Goal: Information Seeking & Learning: Learn about a topic

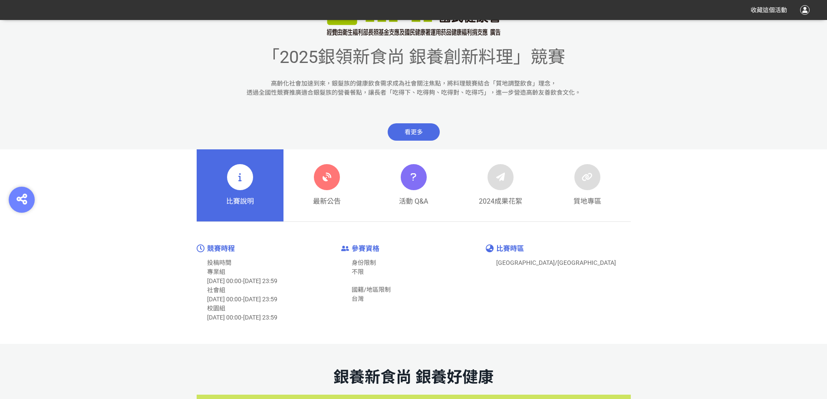
scroll to position [347, 0]
click at [312, 170] on link "最新公告" at bounding box center [327, 185] width 87 height 72
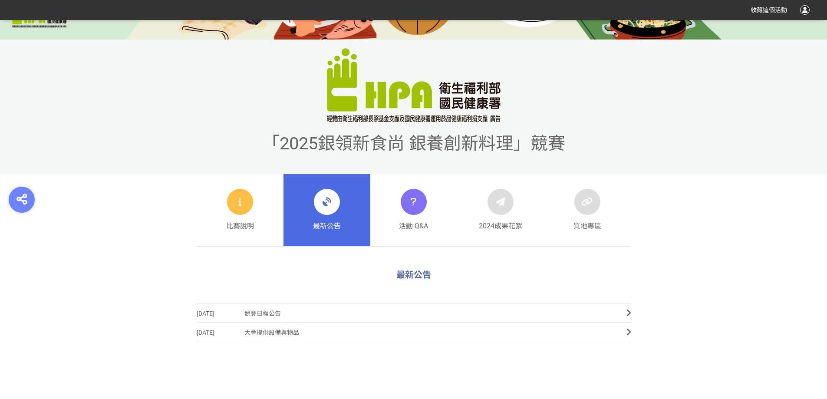
scroll to position [304, 0]
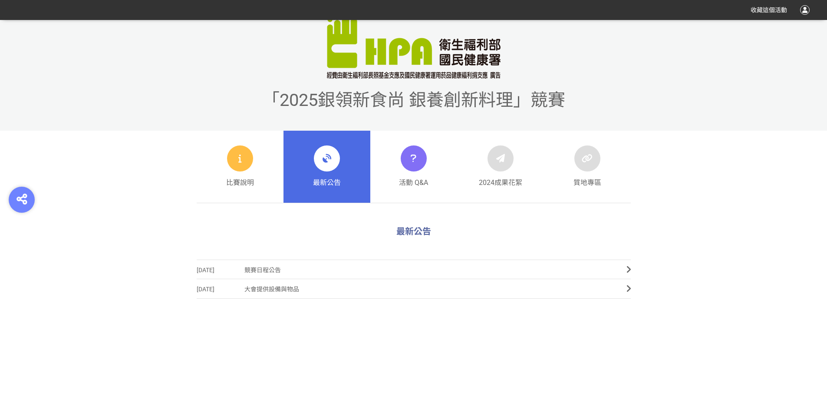
click at [327, 158] on icon at bounding box center [327, 159] width 16 height 16
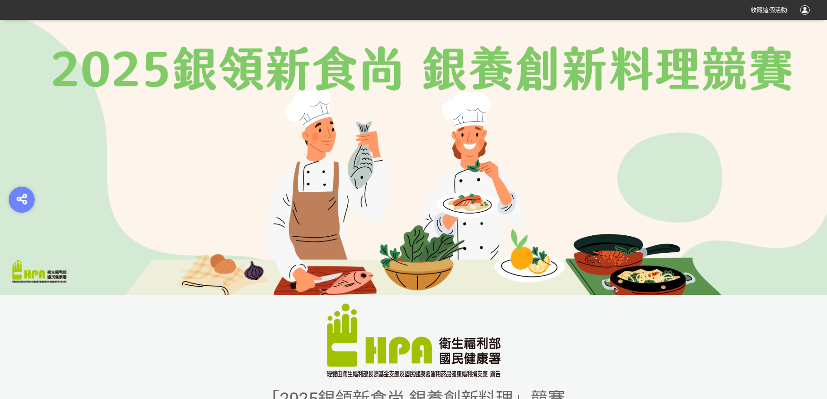
scroll to position [0, 0]
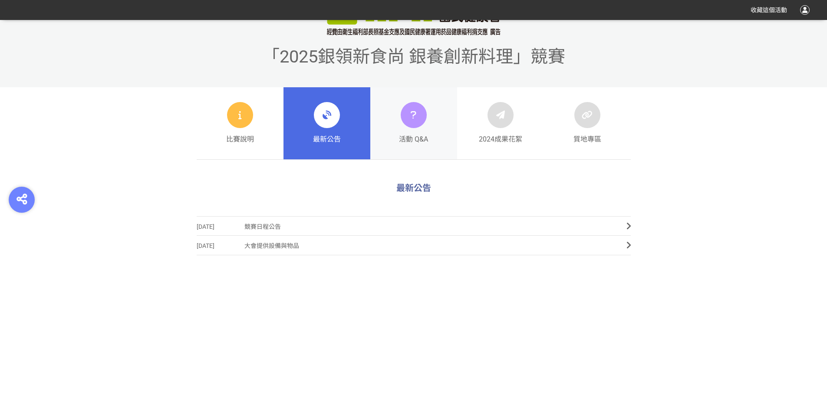
click at [402, 130] on div "活動 Q&A" at bounding box center [413, 123] width 29 height 43
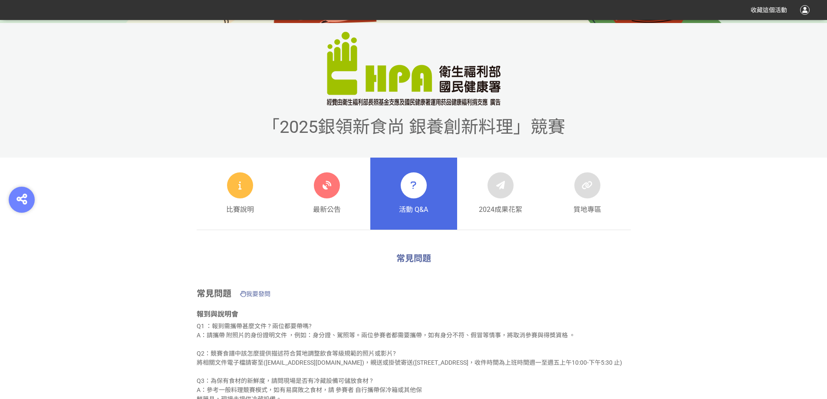
scroll to position [304, 0]
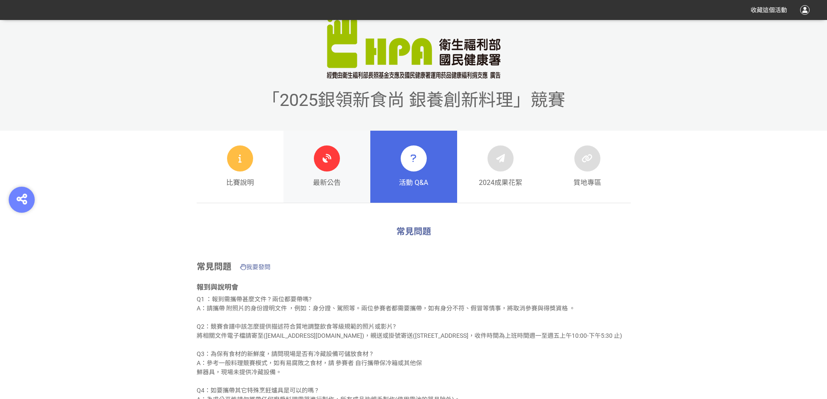
click at [332, 171] on div "最新公告" at bounding box center [327, 166] width 28 height 43
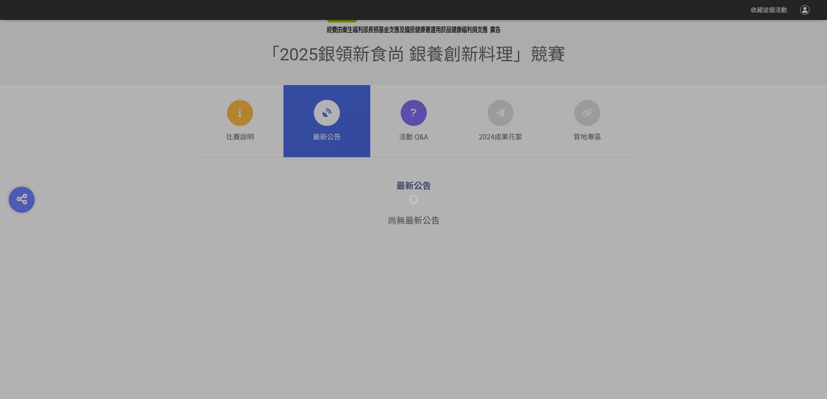
scroll to position [344, 0]
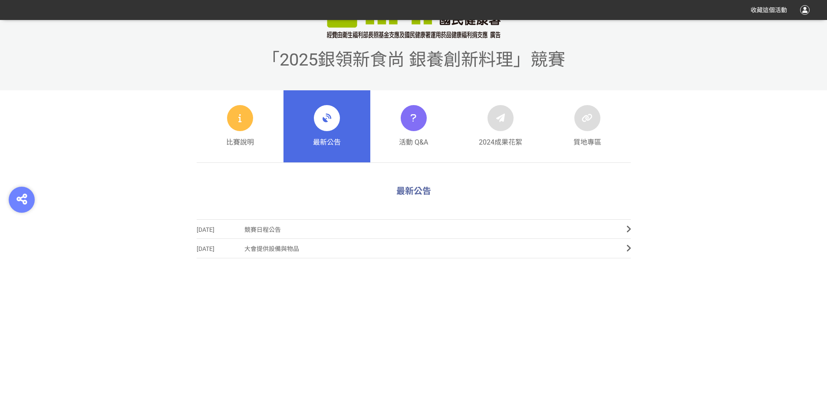
click at [269, 226] on span "競賽日程公告" at bounding box center [428, 230] width 369 height 20
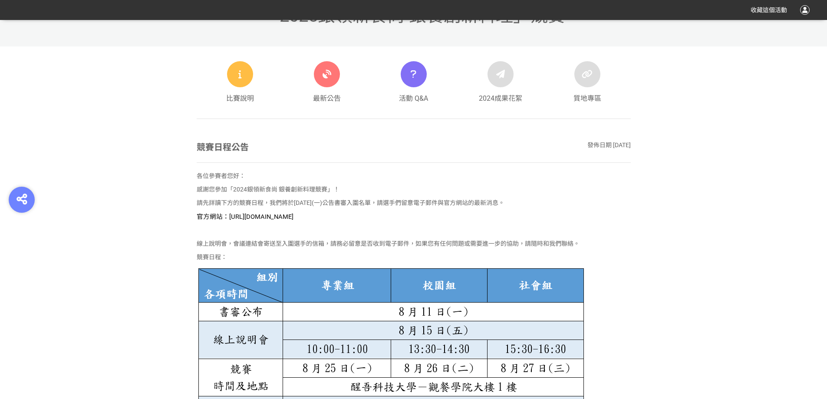
scroll to position [304, 0]
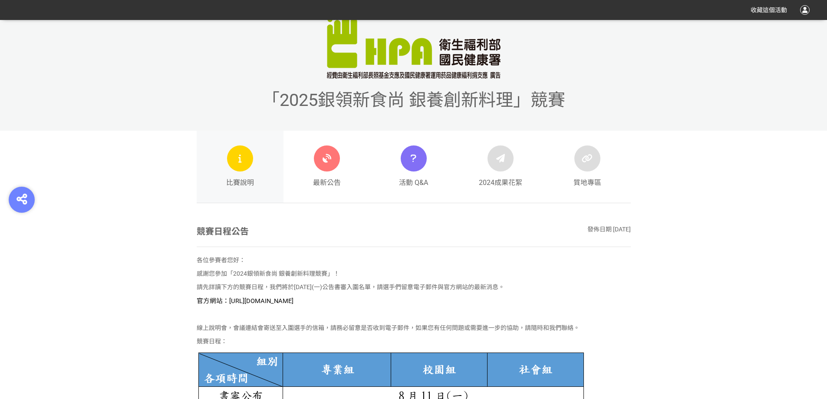
click at [248, 169] on div "比賽說明" at bounding box center [240, 166] width 28 height 43
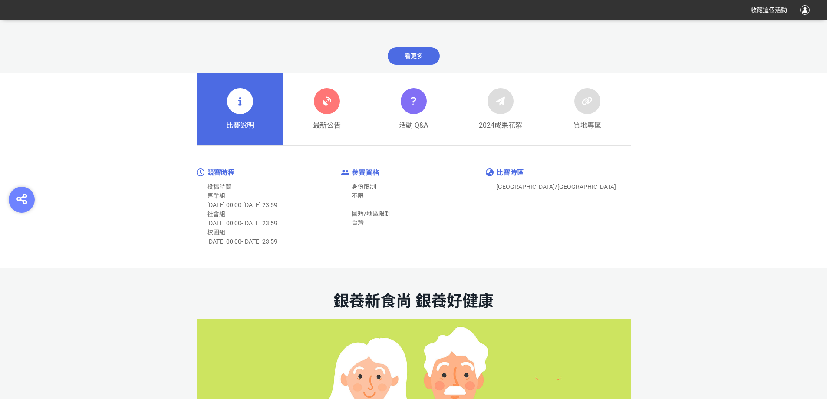
scroll to position [416, 0]
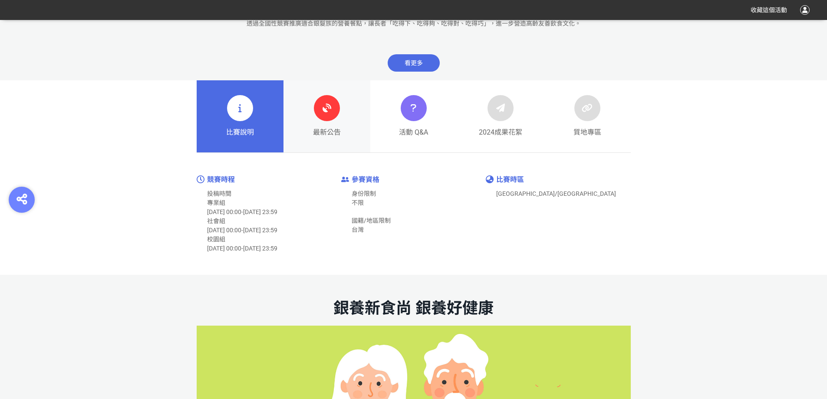
click at [340, 118] on div "最新公告" at bounding box center [327, 116] width 28 height 43
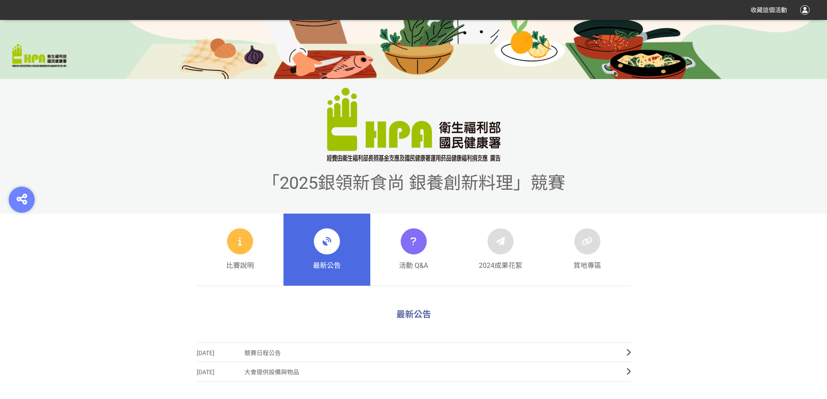
scroll to position [217, 0]
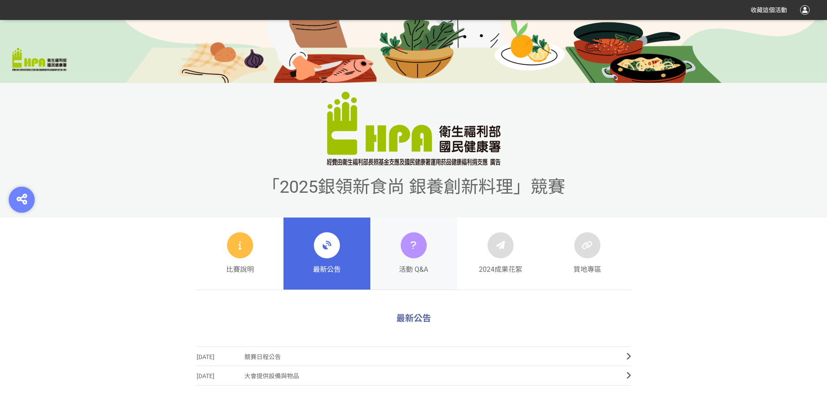
click at [416, 253] on icon at bounding box center [413, 246] width 13 height 16
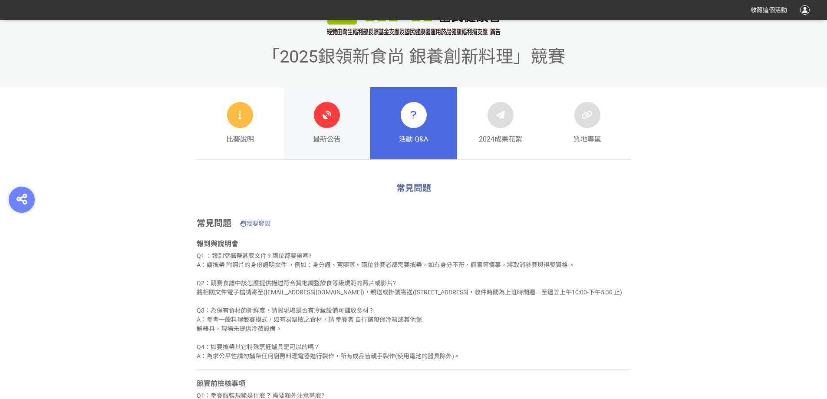
click at [324, 136] on span "最新公告" at bounding box center [327, 139] width 28 height 10
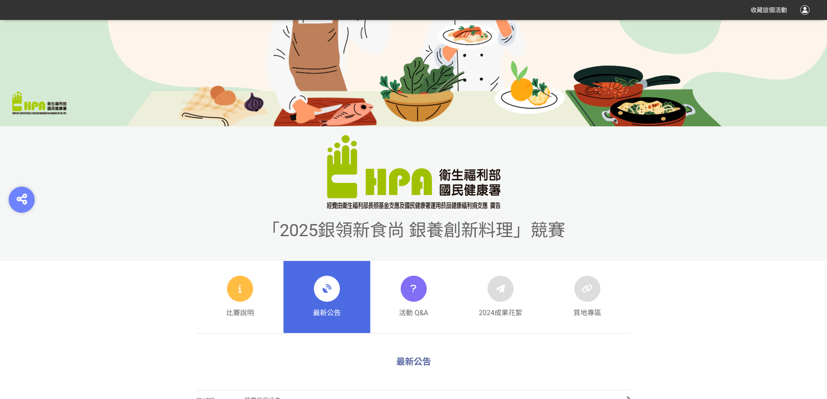
scroll to position [347, 0]
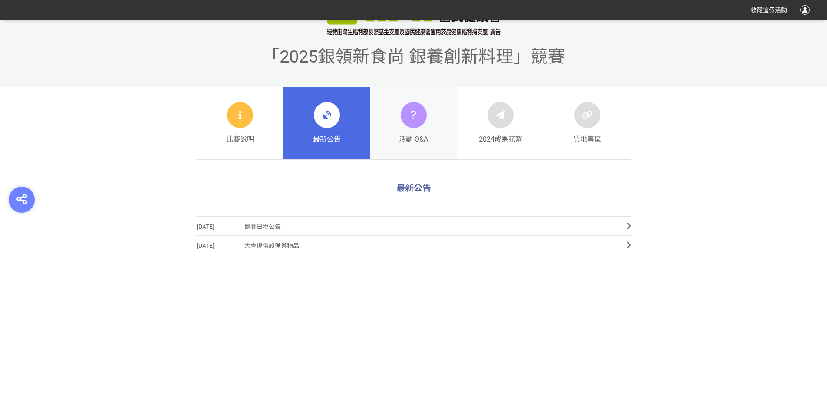
click at [396, 127] on link "活動 Q&A" at bounding box center [413, 123] width 87 height 72
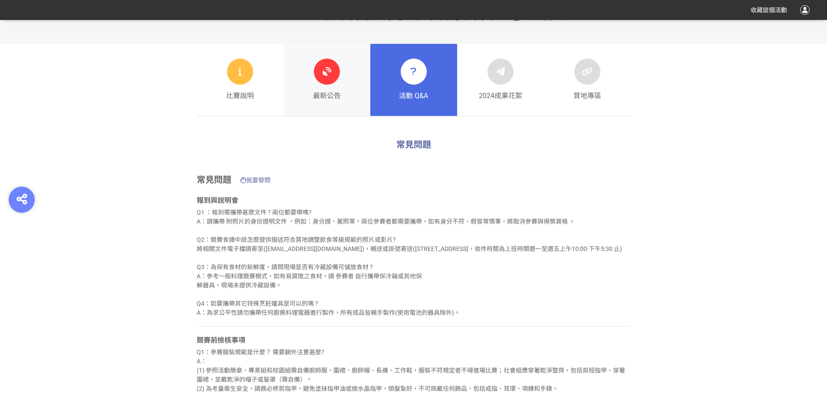
click at [313, 87] on div "最新公告" at bounding box center [327, 80] width 28 height 43
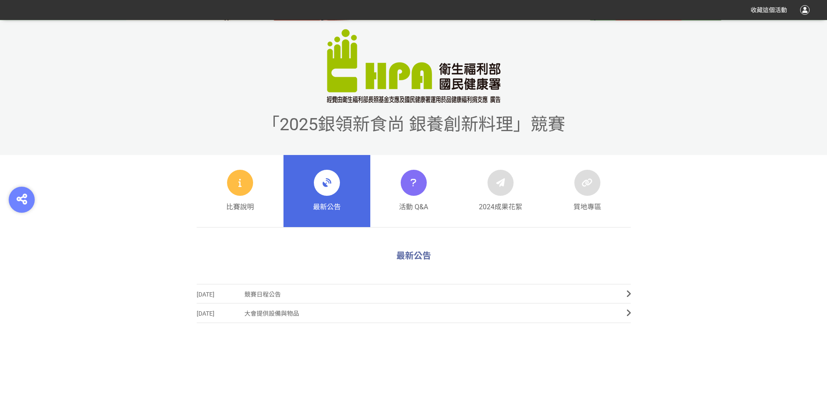
scroll to position [304, 0]
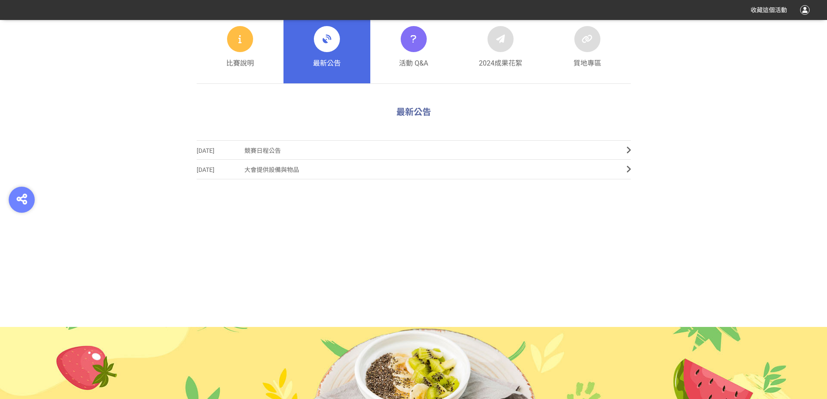
scroll to position [475, 0]
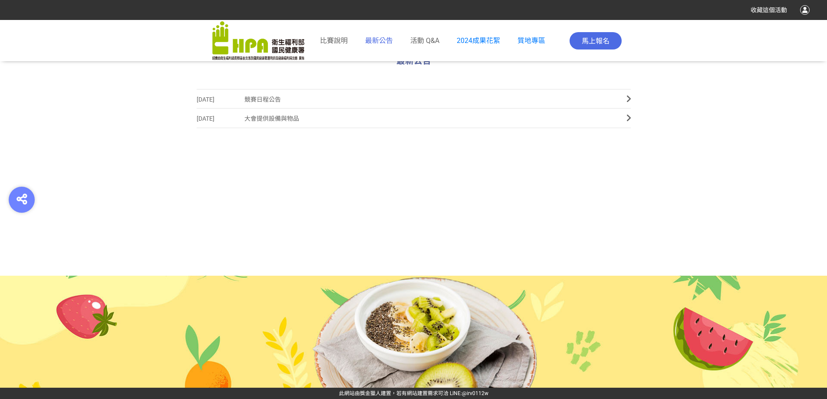
click at [374, 43] on span "最新公告" at bounding box center [379, 40] width 28 height 8
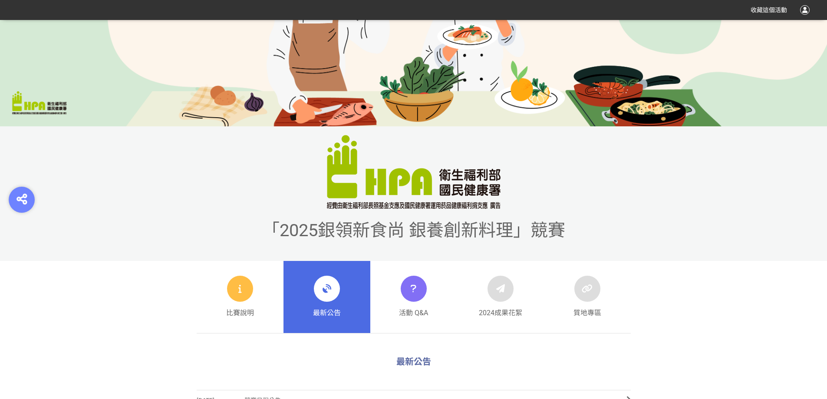
scroll to position [304, 0]
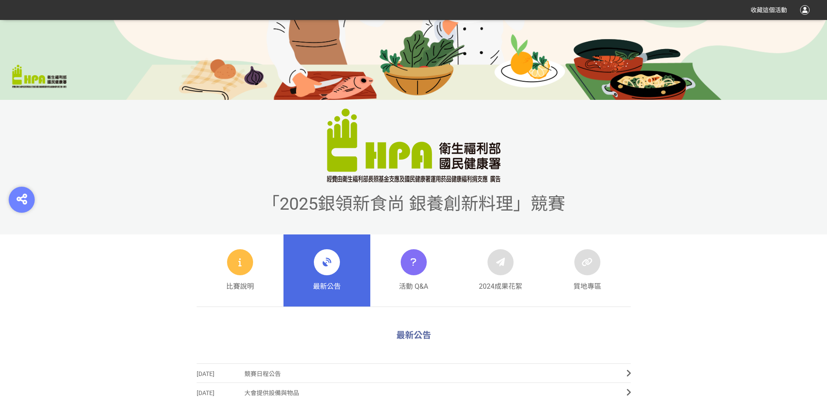
scroll to position [304, 0]
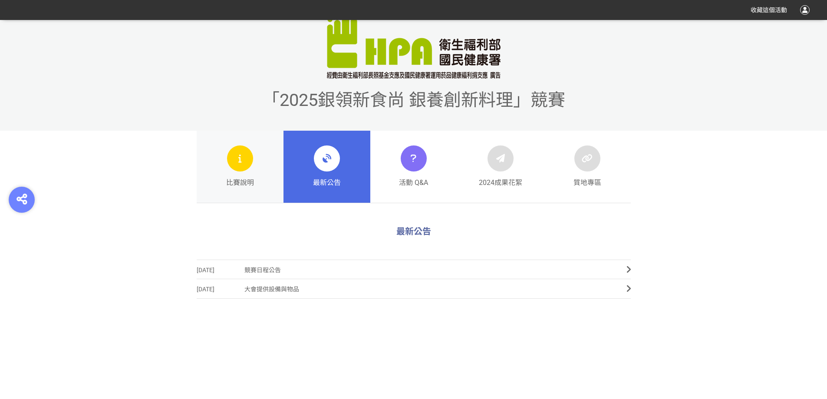
click at [244, 174] on div "比賽說明" at bounding box center [240, 166] width 28 height 43
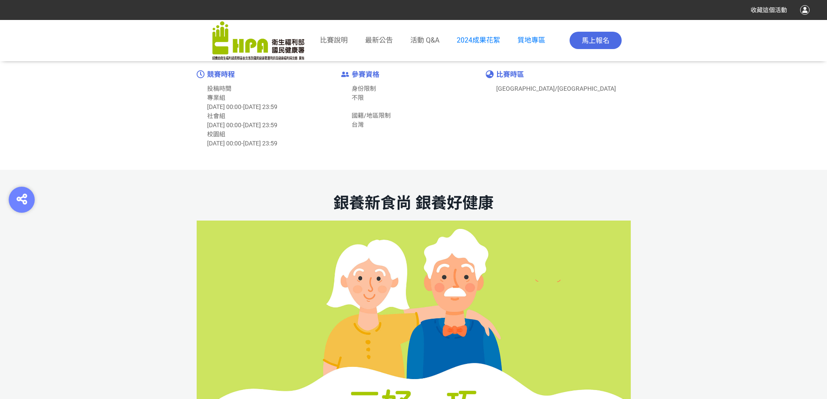
scroll to position [695, 0]
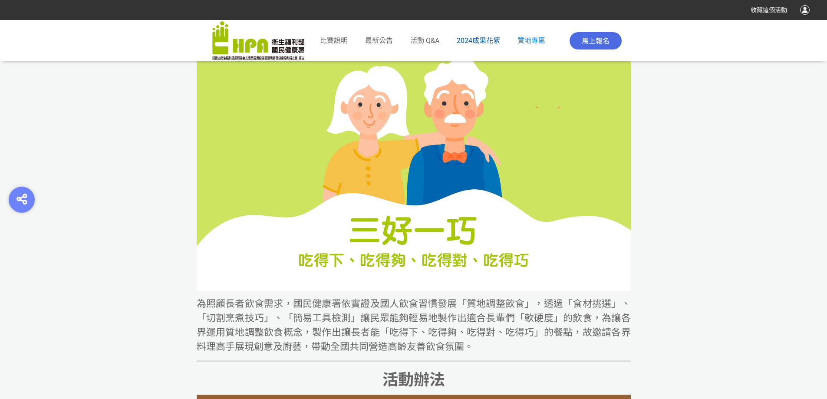
click at [489, 42] on span "2024成果花絮" at bounding box center [478, 40] width 43 height 8
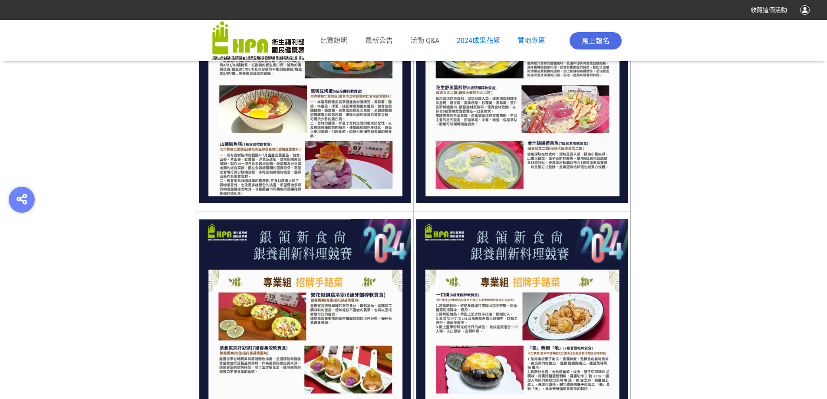
scroll to position [2369, 0]
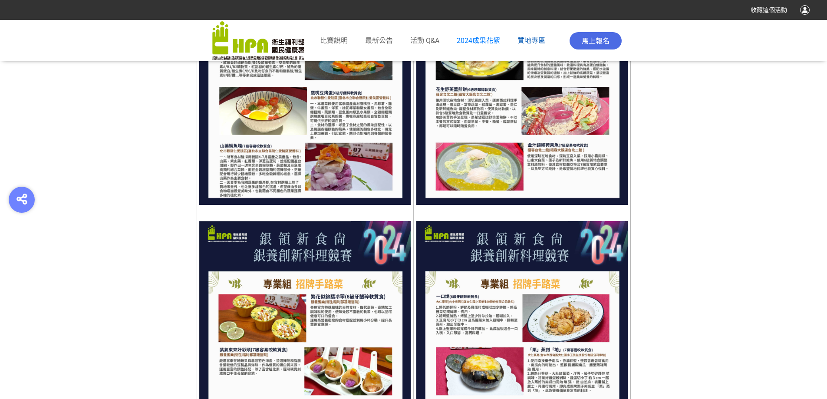
click at [530, 40] on span "質地專區" at bounding box center [532, 40] width 28 height 8
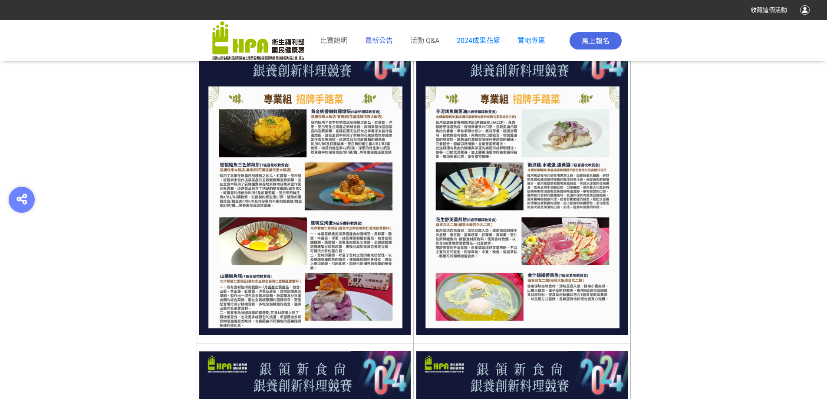
click at [366, 39] on span "最新公告" at bounding box center [379, 40] width 28 height 8
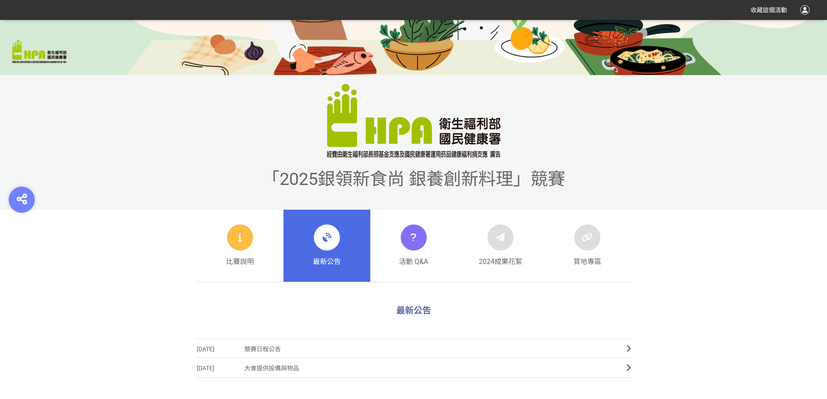
scroll to position [304, 0]
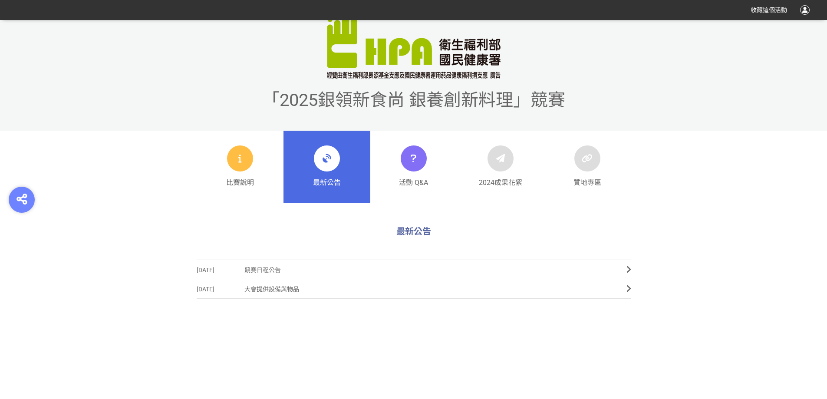
click at [617, 272] on link "2025-07-09 競賽日程公告" at bounding box center [414, 270] width 434 height 20
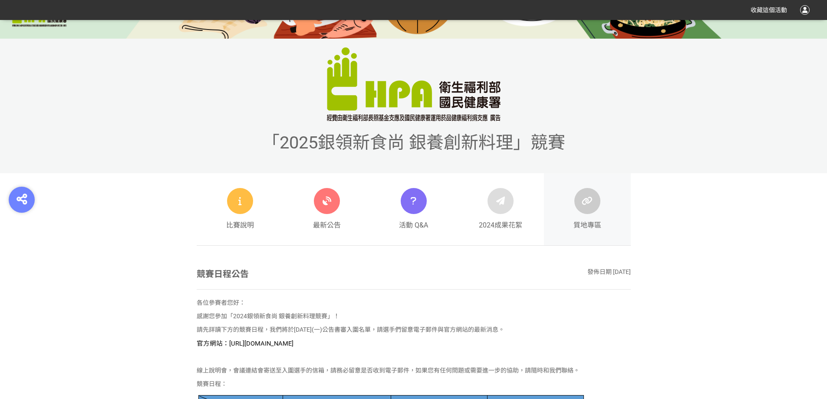
scroll to position [391, 0]
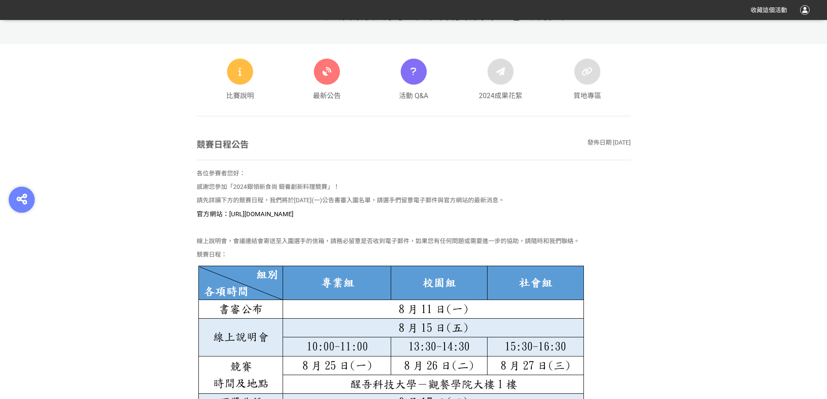
drag, startPoint x: 366, startPoint y: 215, endPoint x: 228, endPoint y: 214, distance: 138.5
click at [228, 214] on span "官方網站：https://contest.bhuntr.com/tw/GDHealthy/home/" at bounding box center [245, 214] width 97 height 8
copy span "https://contest.bhuntr.com/tw/GDHealthy/home/"
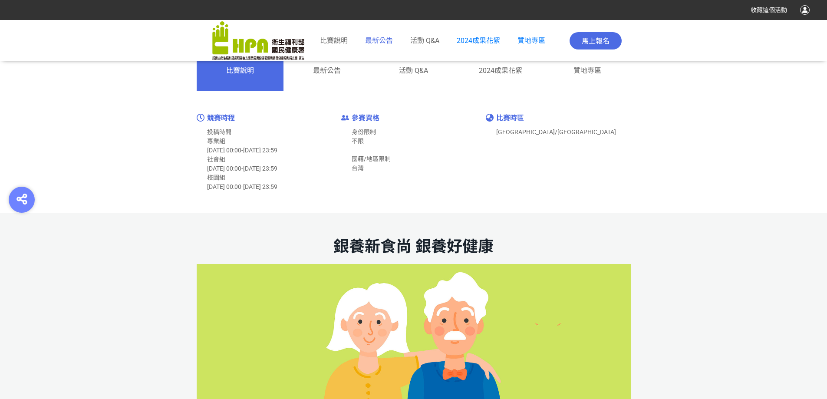
click at [385, 43] on span "最新公告" at bounding box center [379, 40] width 28 height 8
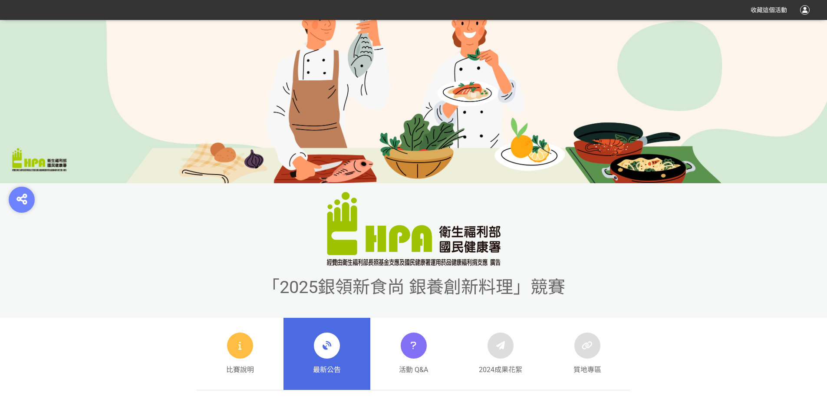
scroll to position [43, 0]
